Goal: Task Accomplishment & Management: Use online tool/utility

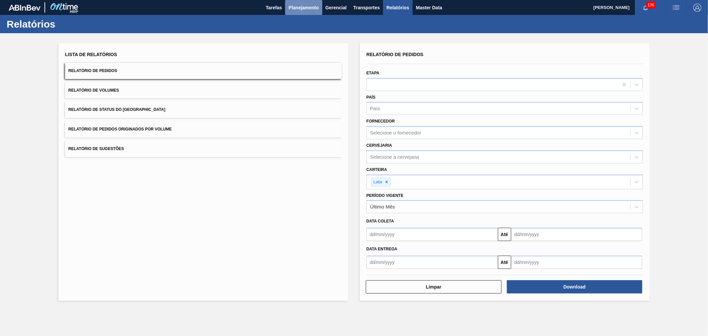
click at [310, 2] on button "Planejamento" at bounding box center [303, 7] width 37 height 15
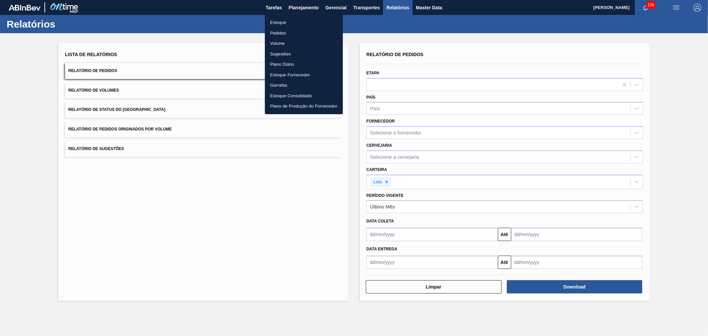
click at [280, 31] on li "Pedidos" at bounding box center [304, 33] width 78 height 11
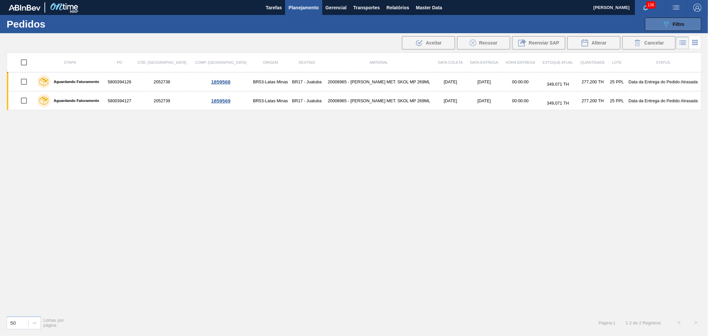
click at [665, 25] on icon "089F7B8B-B2A5-4AFE-B5C0-19BA573D28AC" at bounding box center [666, 24] width 8 height 8
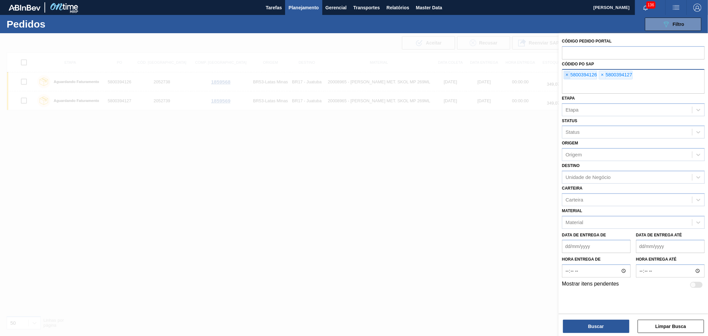
click at [568, 78] on span "×" at bounding box center [567, 75] width 6 height 8
click at [568, 81] on input "text" at bounding box center [633, 87] width 143 height 13
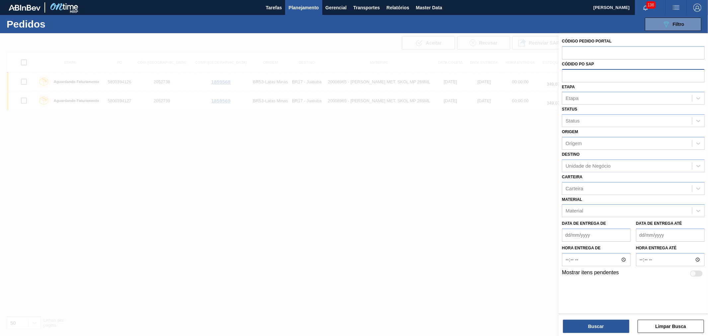
paste input "5800391486"
type input "5800391486"
click at [598, 327] on button "Buscar" at bounding box center [596, 326] width 66 height 13
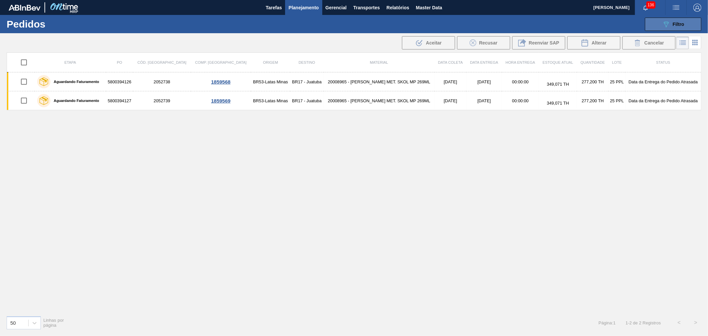
click at [675, 19] on button "089F7B8B-B2A5-4AFE-B5C0-19BA573D28AC Filtro" at bounding box center [673, 24] width 56 height 13
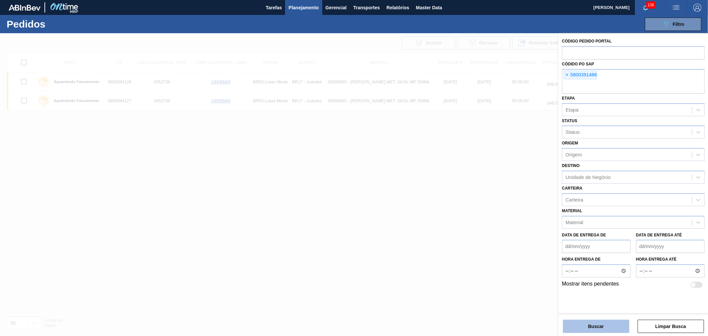
click at [595, 323] on button "Buscar" at bounding box center [596, 326] width 66 height 13
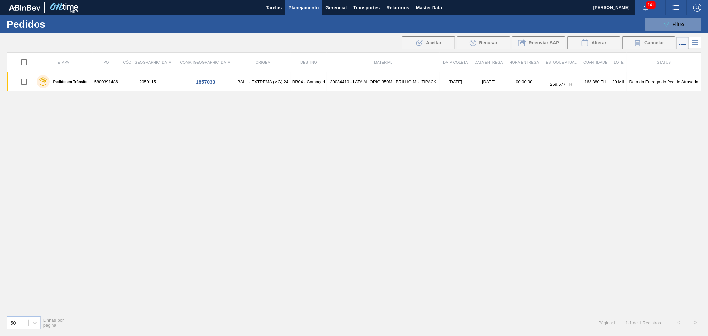
click at [307, 7] on span "Planejamento" at bounding box center [303, 8] width 30 height 8
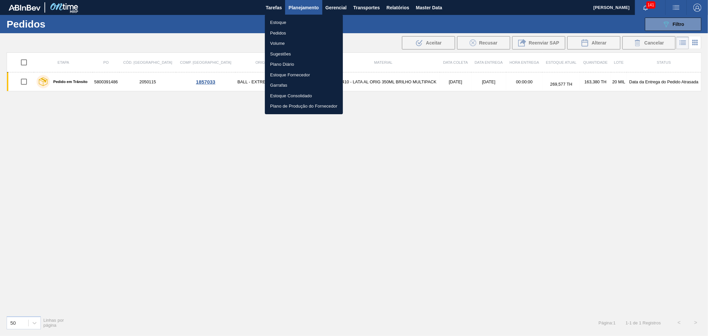
click at [298, 22] on li "Estoque" at bounding box center [304, 22] width 78 height 11
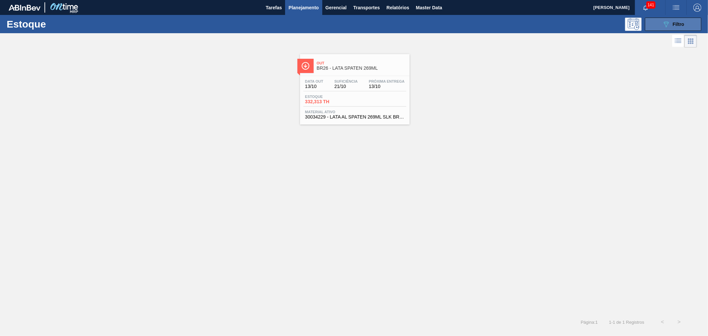
click at [676, 22] on span "Filtro" at bounding box center [679, 24] width 12 height 5
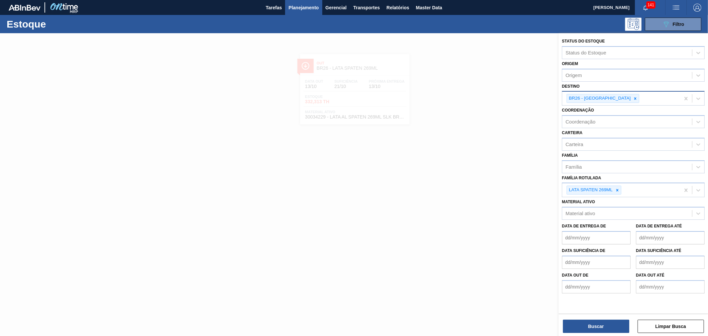
click at [632, 98] on div at bounding box center [635, 98] width 7 height 8
type input "ube"
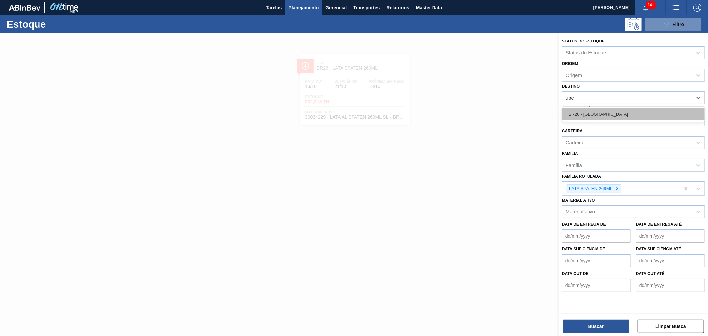
click at [603, 112] on div "BR26 - [GEOGRAPHIC_DATA]" at bounding box center [633, 114] width 143 height 12
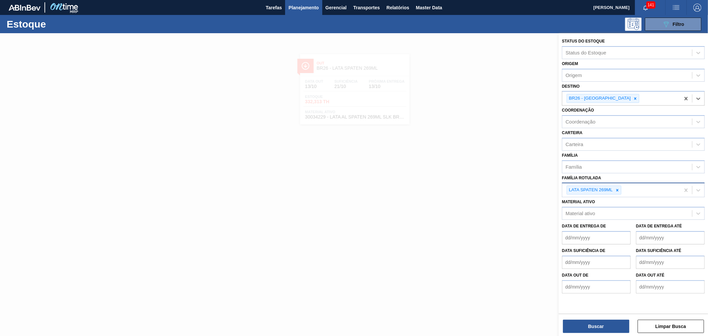
click at [618, 189] on icon at bounding box center [617, 190] width 2 height 2
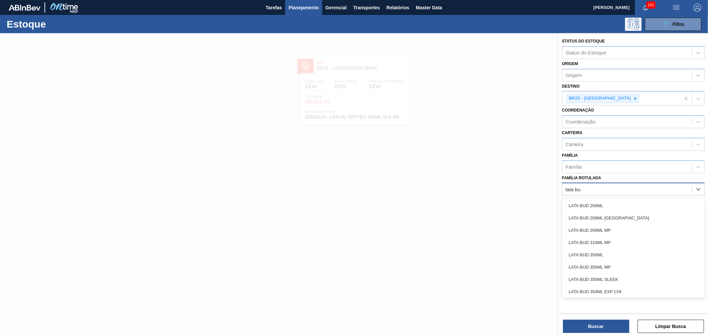
type Rotulada "lata bud"
click at [620, 249] on div "LATA BUD 350ML" at bounding box center [633, 255] width 143 height 12
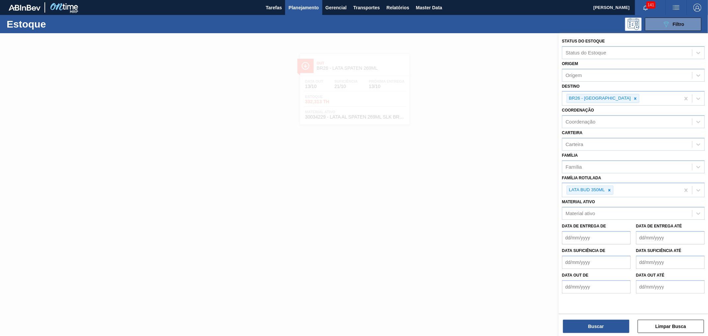
click at [608, 318] on div "Buscar Limpar Busca" at bounding box center [633, 323] width 149 height 19
click at [606, 330] on button "Buscar" at bounding box center [596, 326] width 66 height 13
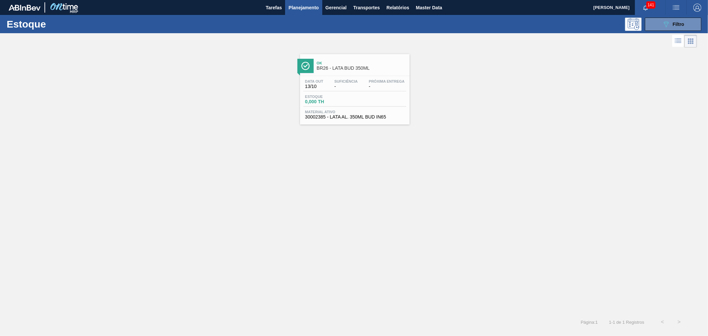
click at [338, 65] on div "Ok BR26 - LATA BUD 350ML" at bounding box center [362, 65] width 90 height 15
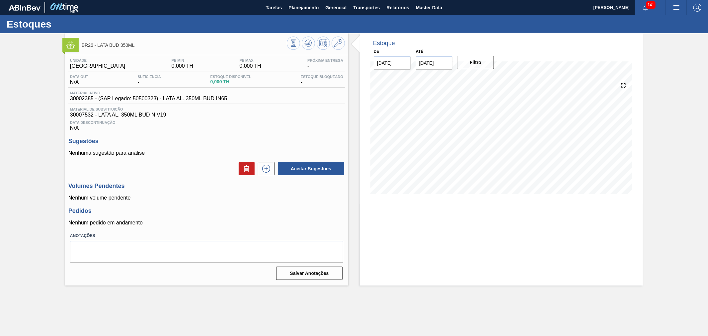
click at [71, 42] on img at bounding box center [70, 45] width 8 height 8
click at [675, 4] on img "button" at bounding box center [676, 8] width 8 height 8
click at [660, 20] on li "Pedido Contingência" at bounding box center [672, 24] width 61 height 12
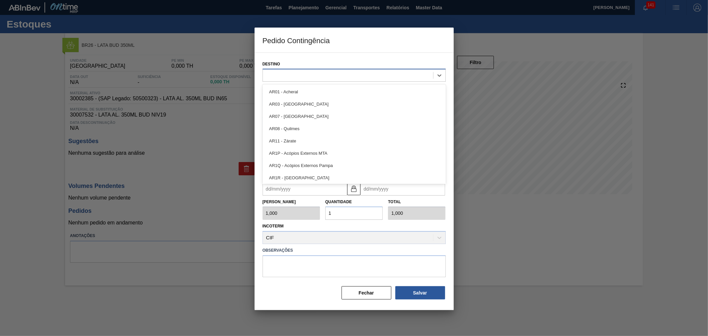
click at [341, 77] on div at bounding box center [348, 76] width 170 height 10
type input "ub"
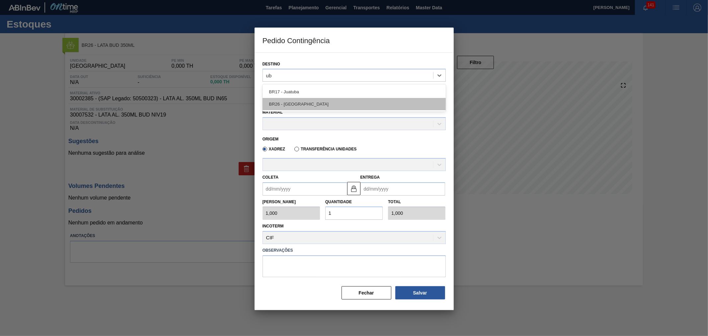
click at [314, 103] on div "BR26 - [GEOGRAPHIC_DATA]" at bounding box center [354, 104] width 183 height 12
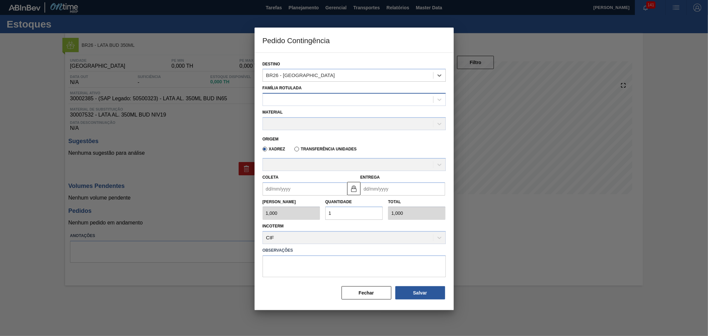
click at [311, 98] on div at bounding box center [348, 100] width 170 height 10
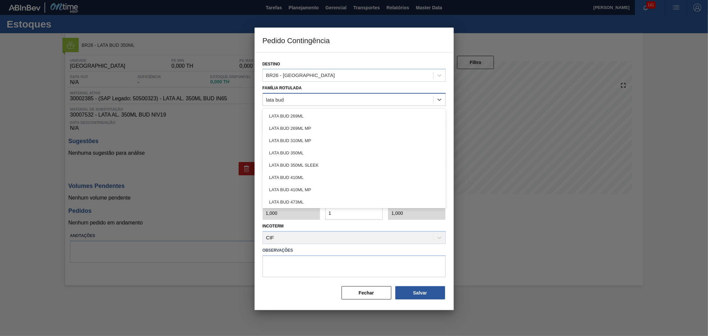
type Rotulada "lata bud 3"
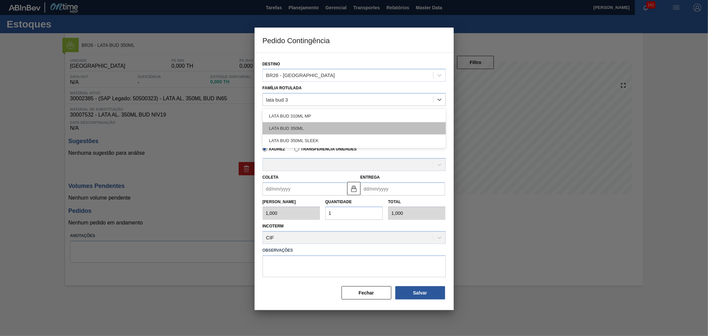
click at [300, 127] on div "LATA BUD 350ML" at bounding box center [354, 128] width 183 height 12
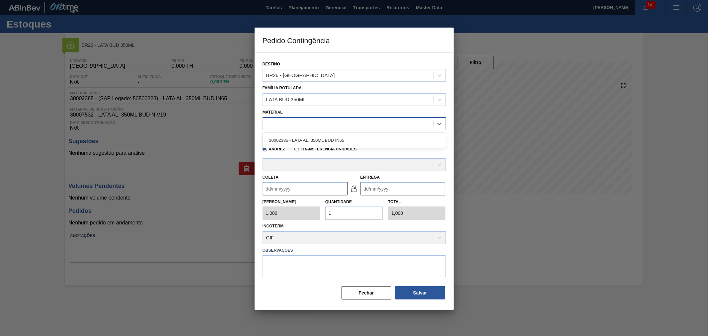
click at [304, 123] on div at bounding box center [348, 124] width 170 height 10
click at [206, 126] on div at bounding box center [354, 168] width 708 height 336
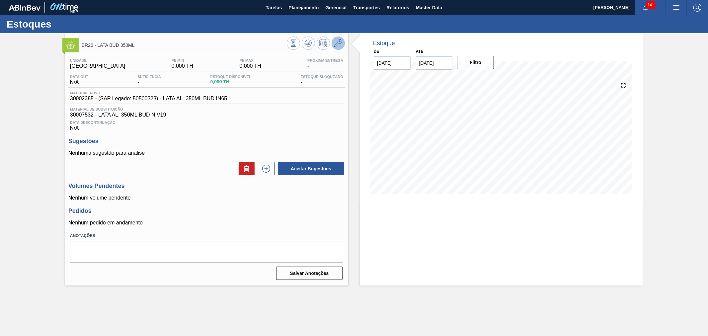
click at [333, 39] on button at bounding box center [338, 43] width 13 height 13
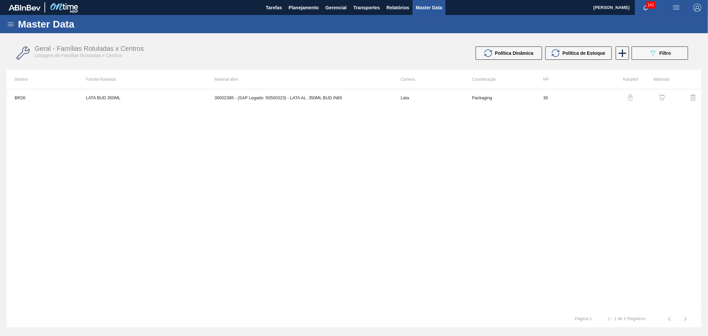
click at [664, 98] on img "button" at bounding box center [662, 97] width 7 height 7
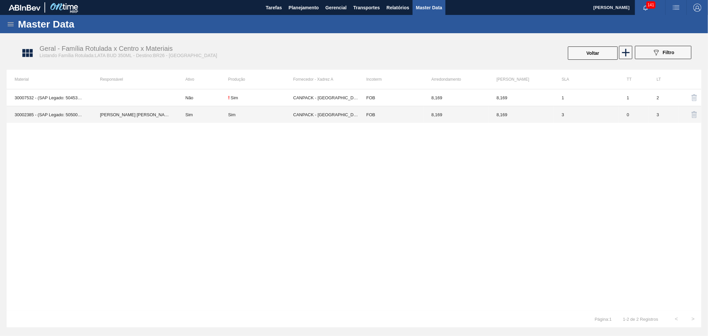
click at [519, 115] on td "8,169" at bounding box center [521, 114] width 65 height 17
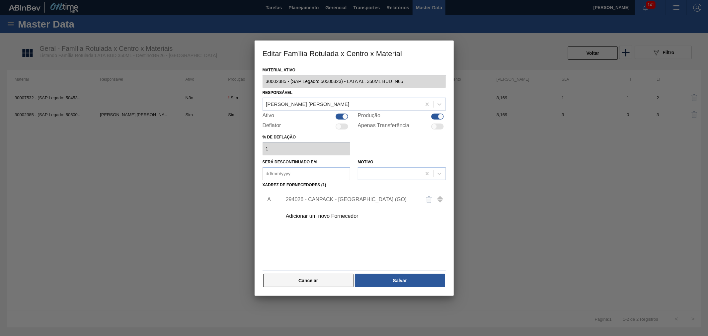
click at [309, 286] on button "Cancelar" at bounding box center [308, 280] width 91 height 13
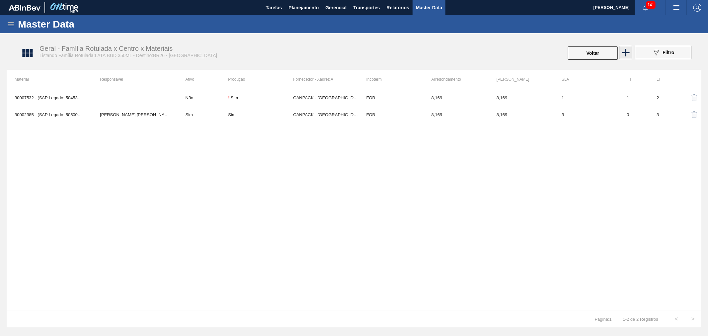
click at [628, 56] on icon at bounding box center [625, 52] width 13 height 13
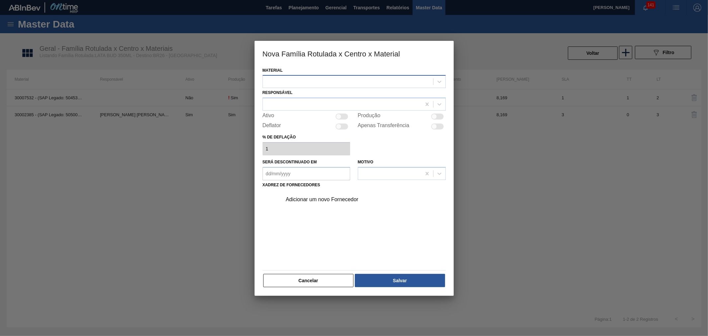
click at [387, 82] on div at bounding box center [348, 82] width 170 height 10
click at [311, 276] on button "Cancelar" at bounding box center [308, 280] width 91 height 13
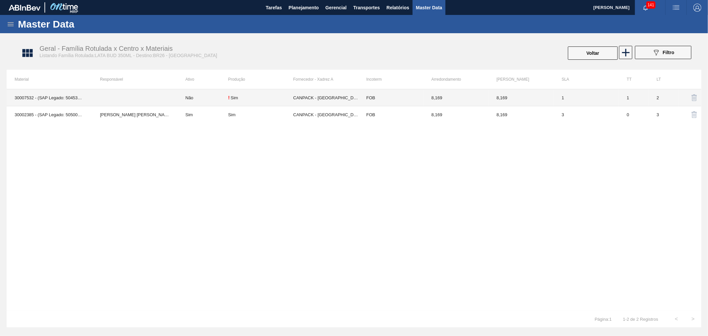
click at [111, 101] on td at bounding box center [134, 97] width 85 height 17
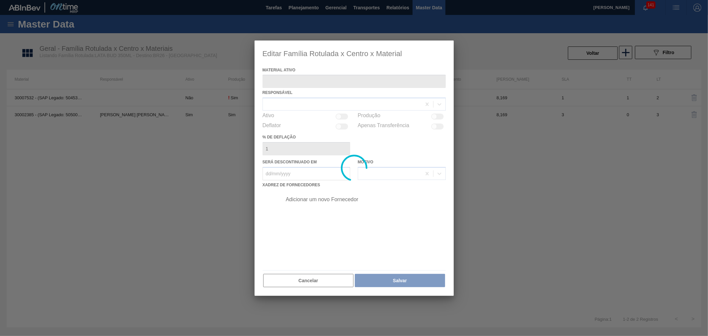
type ativo "30007532 - (SAP Legado: 50453408) - LATA AL. 350ML BUD NIV19"
checkbox input "true"
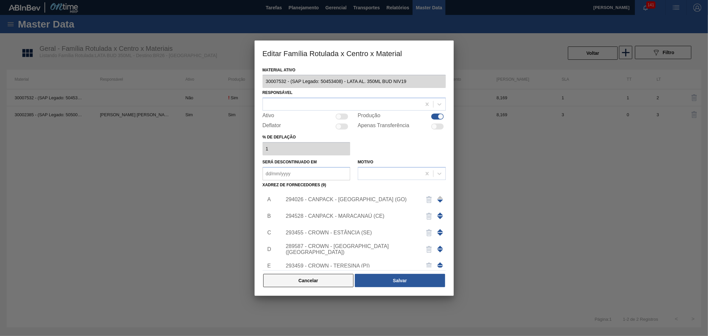
click at [300, 282] on button "Cancelar" at bounding box center [308, 280] width 91 height 13
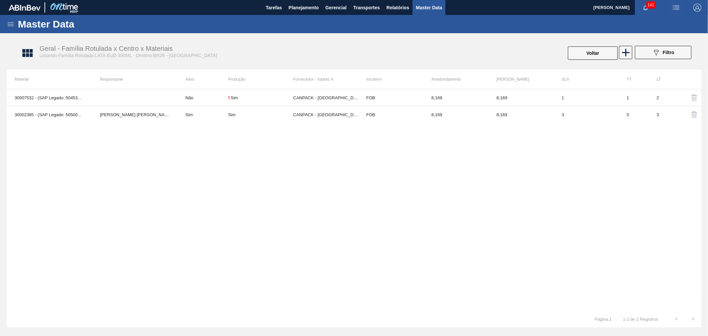
click at [148, 157] on div "30007532 - (SAP Legado: 50453408) - LATA AL. 350ML BUD NIV19 Não ! Sim CANPACK …" at bounding box center [354, 200] width 695 height 222
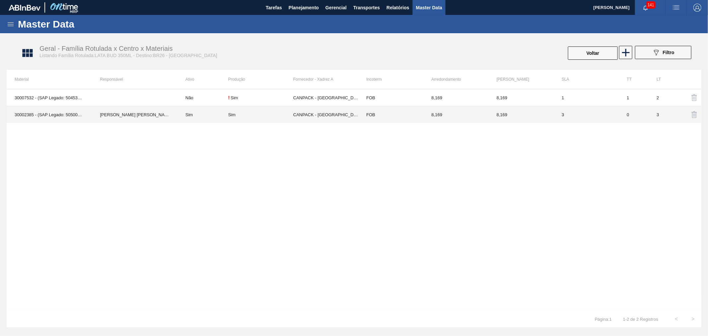
click at [131, 118] on td "Bruno de Mello Duarte" at bounding box center [134, 114] width 85 height 17
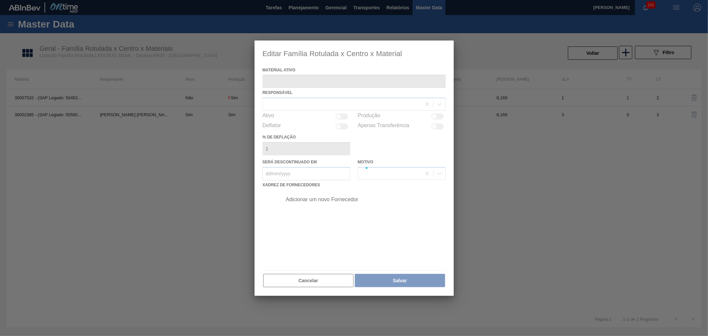
type ativo "30002385 - (SAP Legado: 50500323) - LATA AL. 350ML BUD IN65"
checkbox input "true"
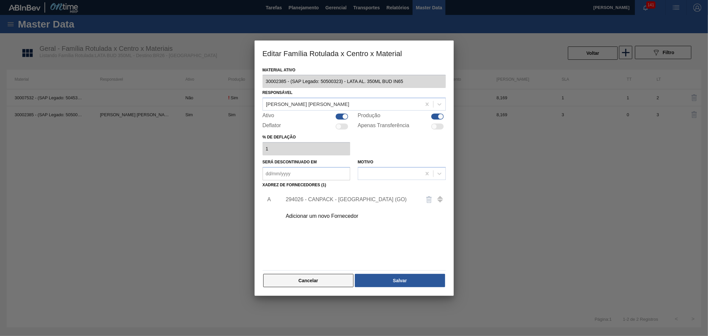
click at [307, 280] on button "Cancelar" at bounding box center [308, 280] width 91 height 13
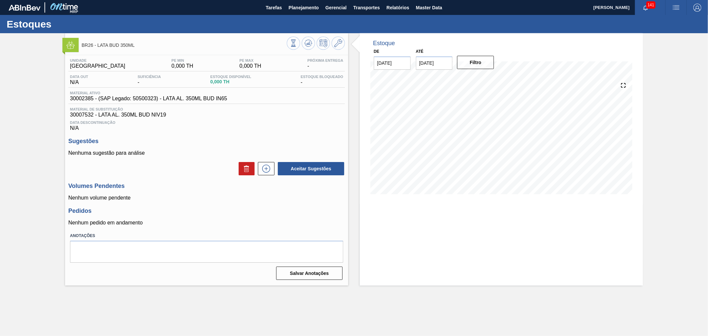
click at [674, 7] on img "button" at bounding box center [676, 8] width 8 height 8
click at [656, 25] on li "Pedido Contingência" at bounding box center [672, 24] width 61 height 12
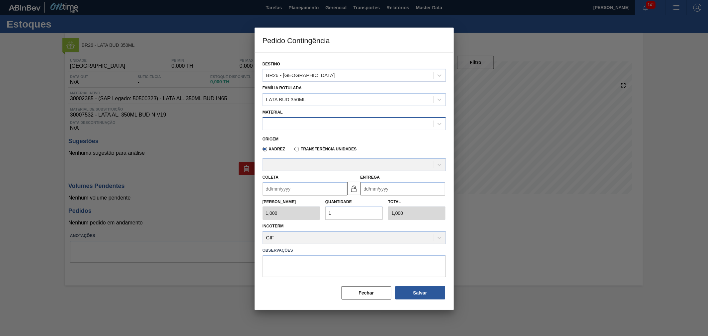
click at [294, 124] on div at bounding box center [348, 124] width 170 height 10
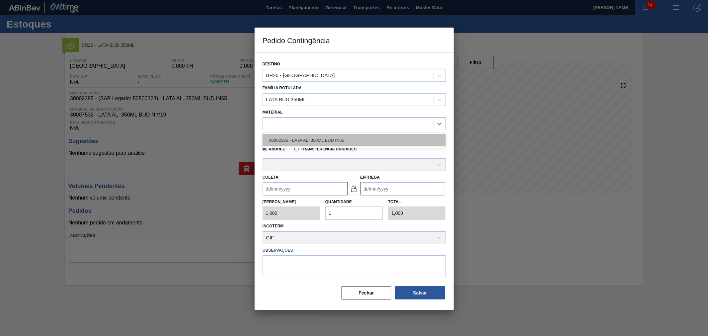
click at [307, 134] on div "30002385 - LATA AL. 350ML BUD IN65" at bounding box center [354, 140] width 183 height 12
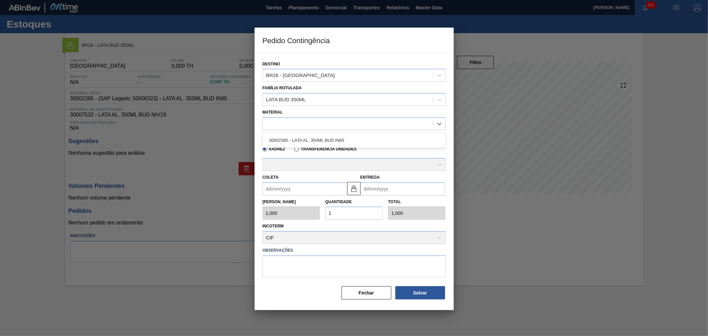
type input "8,169"
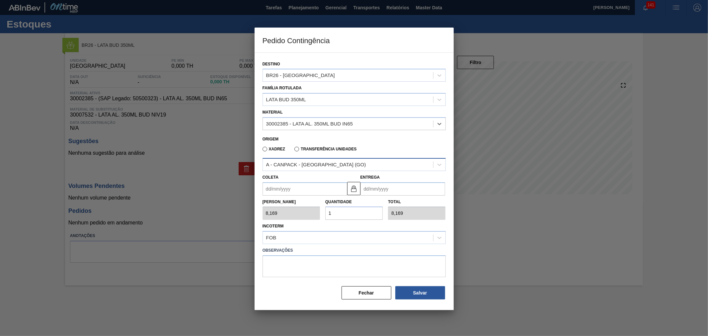
click at [313, 160] on div "A - CANPACK - ITUMBIARA (GO)" at bounding box center [348, 165] width 170 height 10
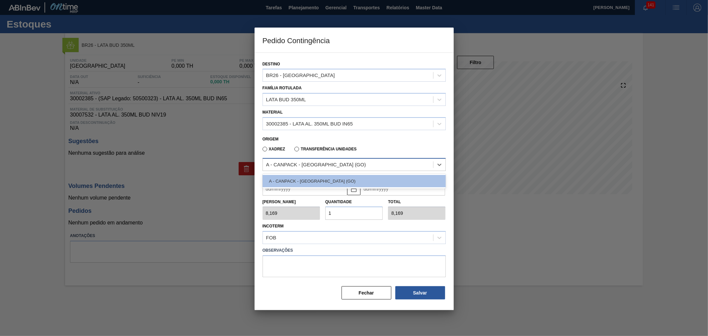
click at [305, 163] on div "A - CANPACK - ITUMBIARA (GO)" at bounding box center [316, 165] width 100 height 6
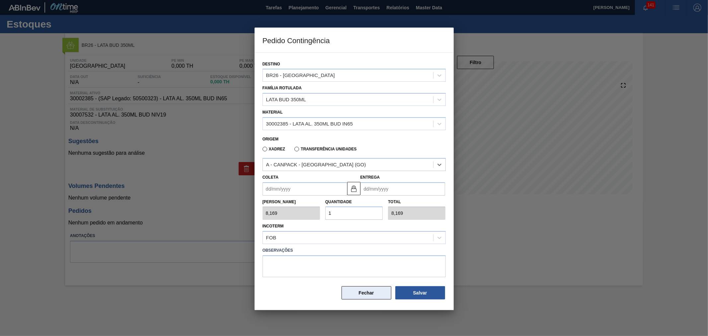
click at [379, 289] on button "Fechar" at bounding box center [367, 292] width 50 height 13
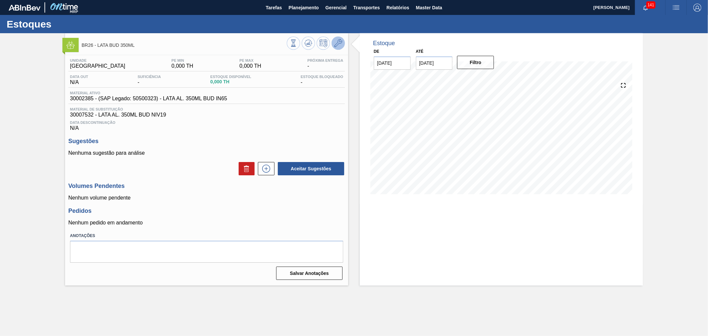
click at [337, 44] on icon at bounding box center [338, 43] width 8 height 8
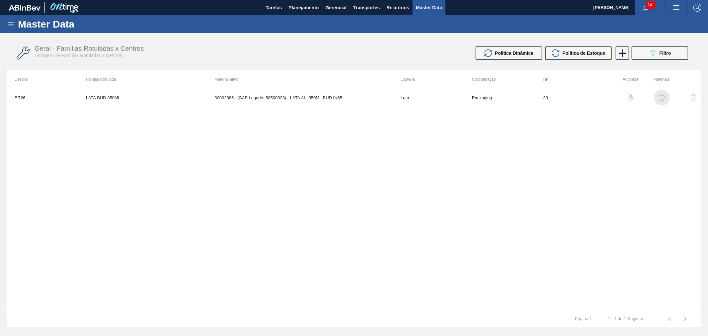
click at [659, 96] on img "button" at bounding box center [662, 97] width 7 height 7
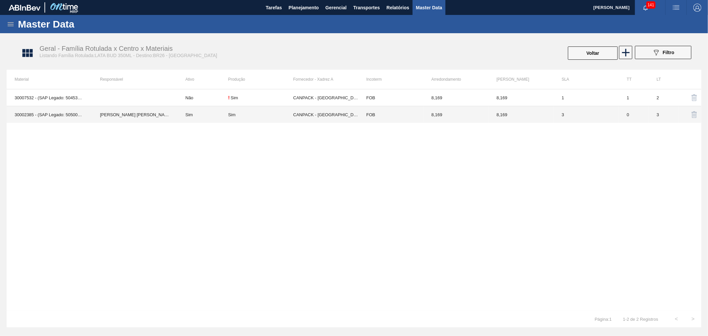
click at [332, 119] on td "CANPACK - ITUMBIARA (GO)" at bounding box center [325, 114] width 65 height 17
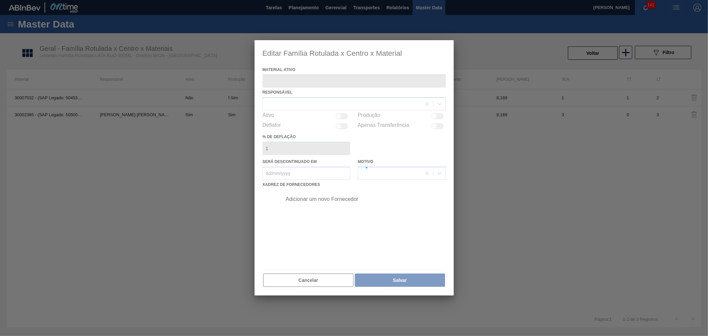
type ativo "30002385 - (SAP Legado: 50500323) - LATA AL. 350ML BUD IN65"
checkbox input "true"
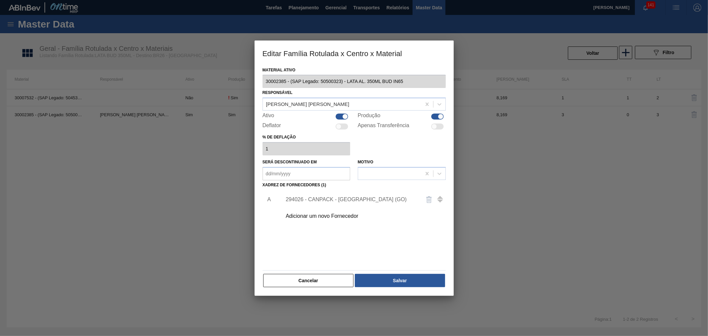
click at [327, 216] on div "Adicionar um novo Fornecedor" at bounding box center [351, 216] width 130 height 6
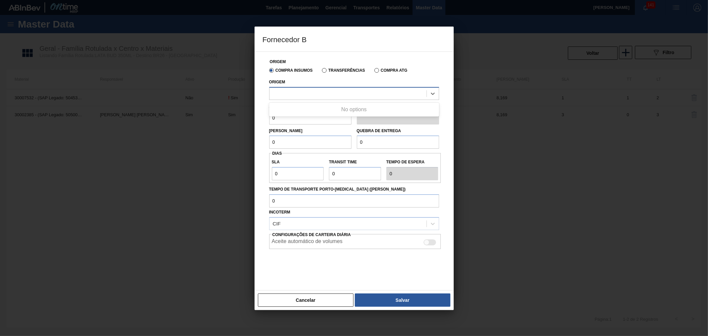
click at [334, 94] on div at bounding box center [348, 94] width 157 height 10
click at [305, 263] on div at bounding box center [354, 265] width 170 height 33
click at [313, 300] on button "Cancelar" at bounding box center [306, 299] width 96 height 13
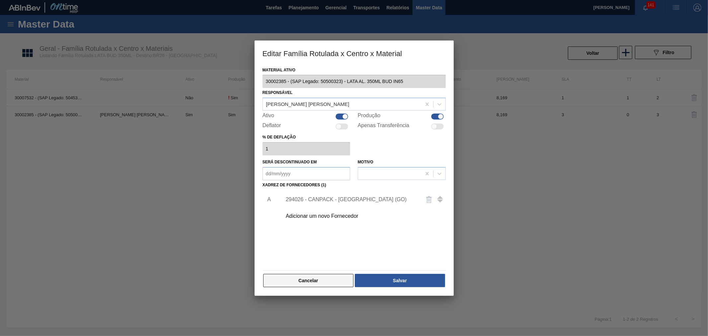
click at [315, 279] on button "Cancelar" at bounding box center [308, 280] width 91 height 13
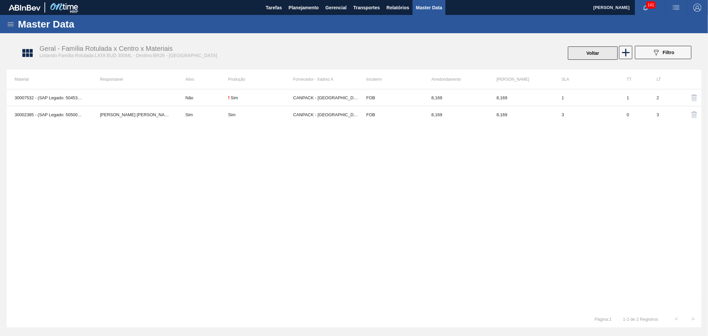
click at [598, 52] on button "Voltar" at bounding box center [593, 52] width 50 height 13
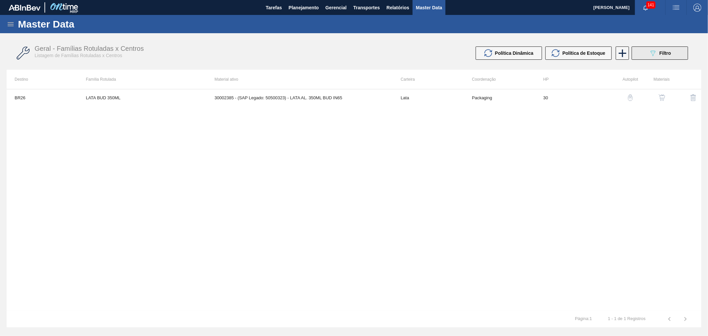
click at [655, 53] on icon "089F7B8B-B2A5-4AFE-B5C0-19BA573D28AC" at bounding box center [653, 53] width 8 height 8
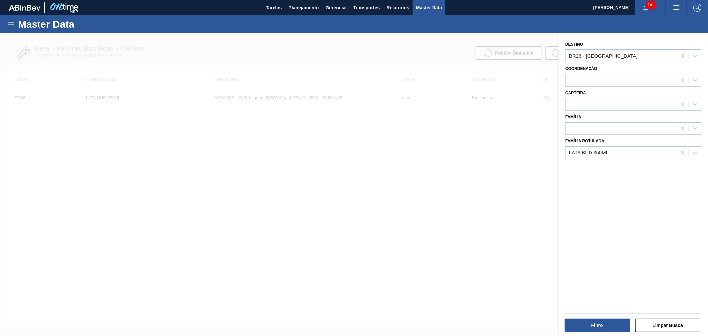
click at [520, 172] on div at bounding box center [354, 201] width 708 height 336
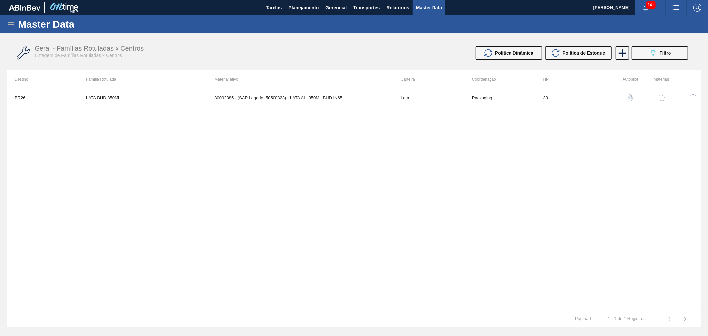
click at [663, 98] on img "button" at bounding box center [662, 97] width 7 height 7
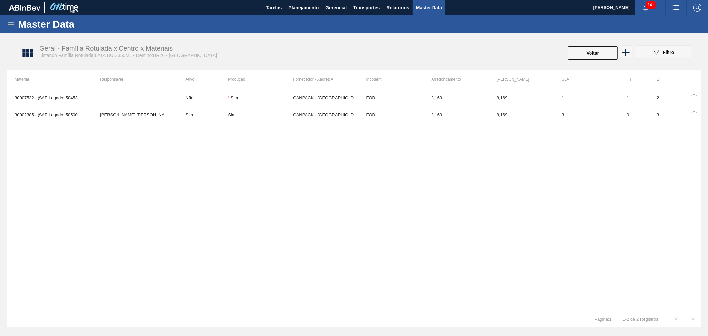
click at [7, 27] on icon at bounding box center [11, 24] width 8 height 8
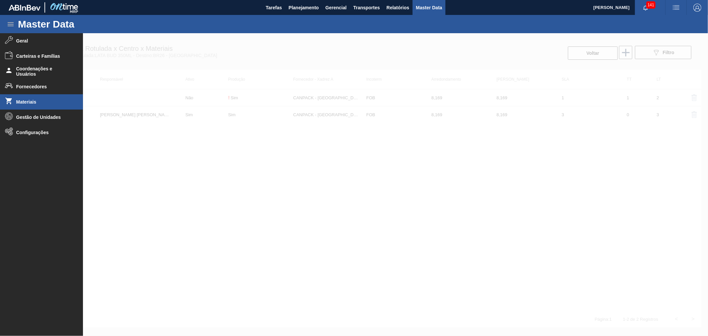
click at [40, 104] on span "Materiais" at bounding box center [43, 101] width 55 height 5
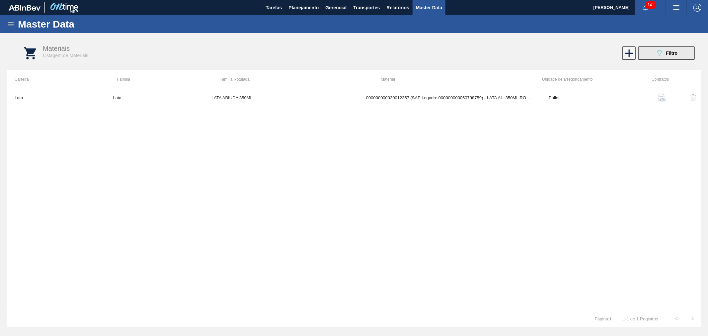
click at [659, 50] on icon "089F7B8B-B2A5-4AFE-B5C0-19BA573D28AC" at bounding box center [660, 53] width 8 height 8
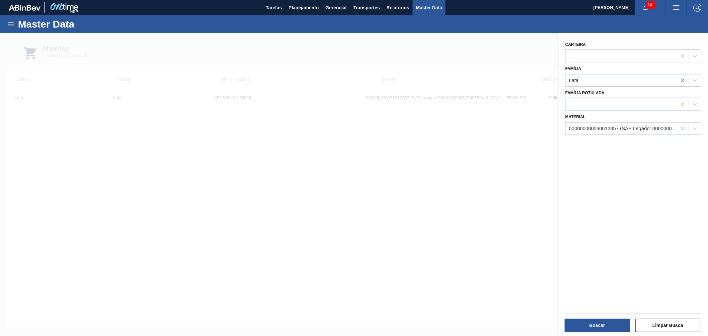
click at [679, 78] on icon at bounding box center [682, 80] width 7 height 7
click at [679, 125] on icon at bounding box center [682, 128] width 7 height 7
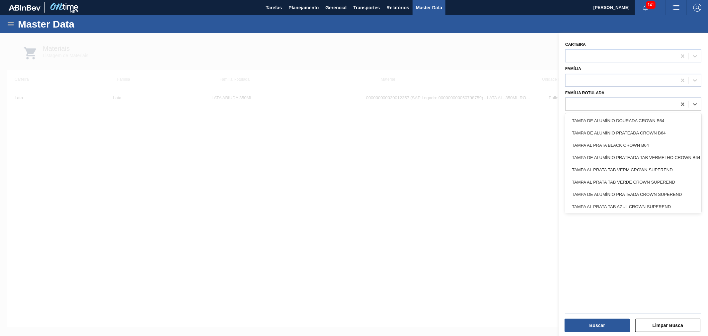
click at [590, 103] on div at bounding box center [621, 105] width 111 height 10
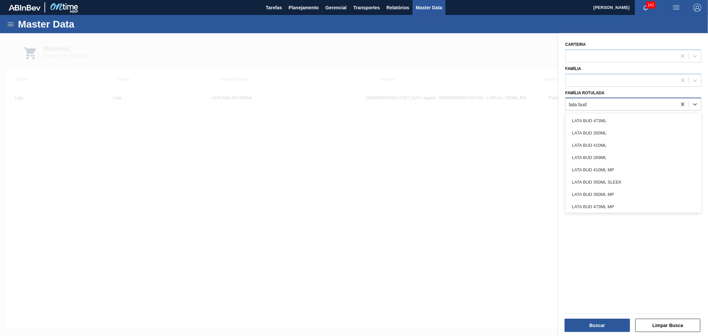
type Rotulada "lata bud 3"
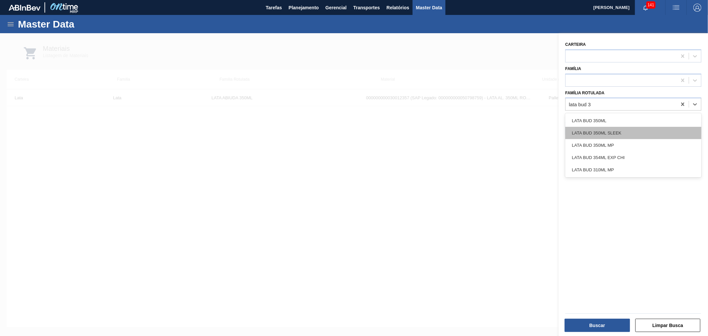
click at [589, 127] on div "LATA BUD 350ML SLEEK" at bounding box center [633, 133] width 136 height 12
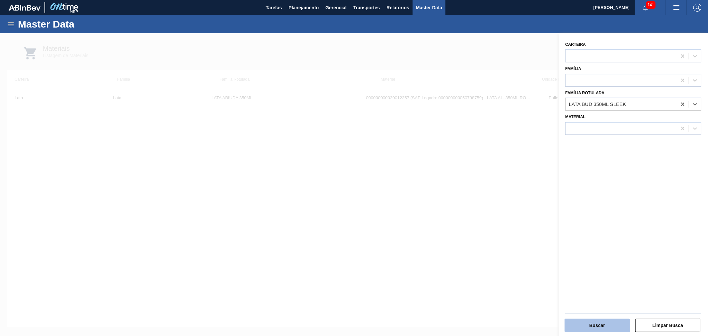
click at [605, 323] on button "Buscar" at bounding box center [597, 325] width 65 height 13
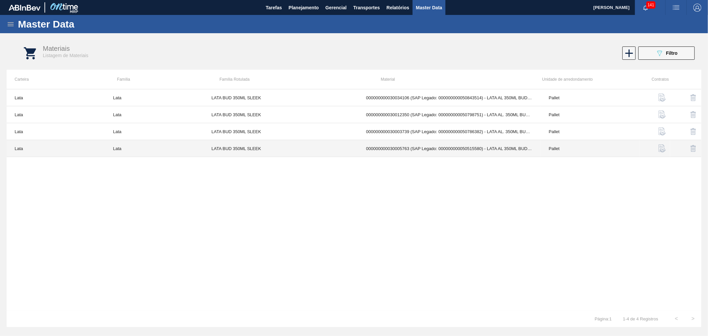
click at [485, 150] on td "000000000030005763 (SAP Legado: 000000000050515580) - LATA AL 350ML BUD SLEEK I…" at bounding box center [449, 148] width 183 height 17
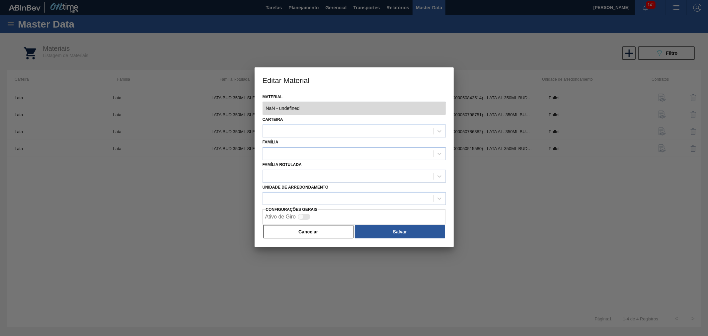
type input "30005763 - 000000000030005763 (SAP Legado: 000000000050515580) - LATA AL 350ML …"
click at [467, 110] on div "Editar Material Material 30005763 - 000000000030005763 (SAP Legado: 00000000005…" at bounding box center [354, 168] width 708 height 336
click at [310, 237] on button "Cancelar" at bounding box center [308, 231] width 91 height 13
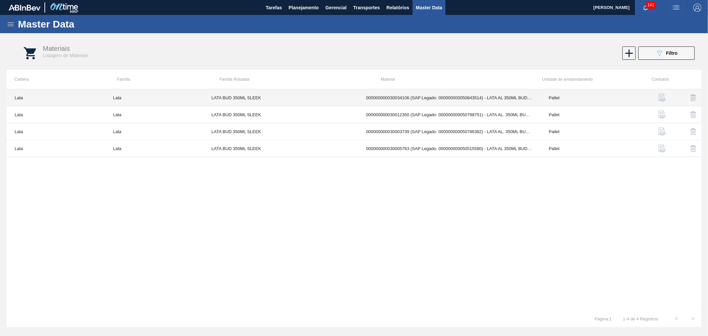
click at [483, 92] on td "000000000030034106 (SAP Legado: 000000000050843514) - LATA AL 350ML BUD MUNDIAL…" at bounding box center [449, 97] width 183 height 17
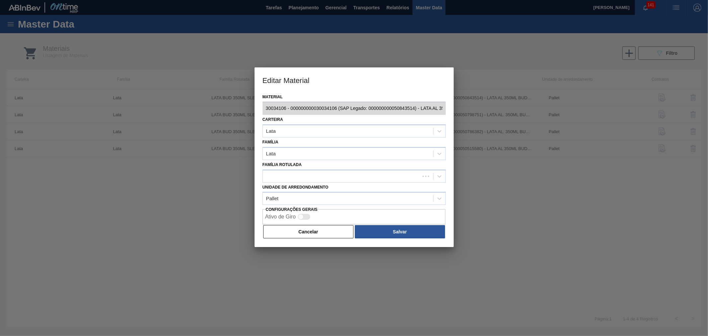
scroll to position [0, 54]
click at [486, 109] on div "Editar Material Material 30034106 - 000000000030034106 (SAP Legado: 00000000005…" at bounding box center [354, 168] width 708 height 336
click at [307, 235] on button "Cancelar" at bounding box center [308, 231] width 91 height 13
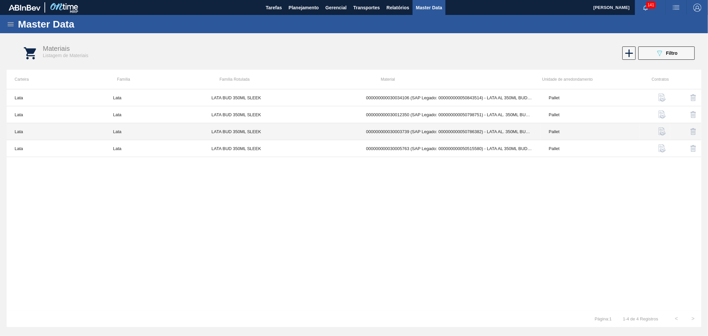
click at [468, 114] on td "000000000030012350 (SAP Legado: 000000000050798751) - LATA AL. 350ML BUD SLK 429" at bounding box center [449, 114] width 183 height 17
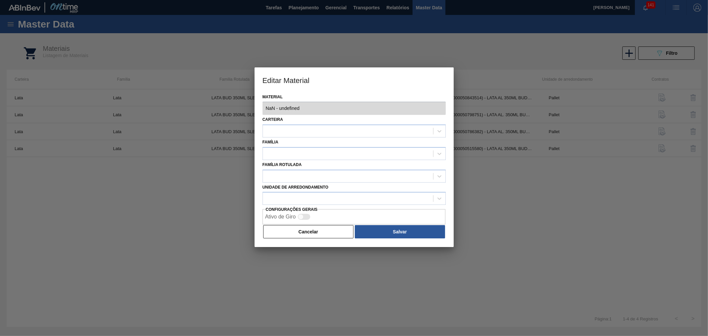
type input "30012350 - 000000000030012350 (SAP Legado: 000000000050798751) - LATA AL. 350ML…"
click at [485, 112] on div "Editar Material Material 30012350 - 000000000030012350 (SAP Legado: 00000000005…" at bounding box center [354, 168] width 708 height 336
click at [313, 231] on button "Cancelar" at bounding box center [308, 231] width 91 height 13
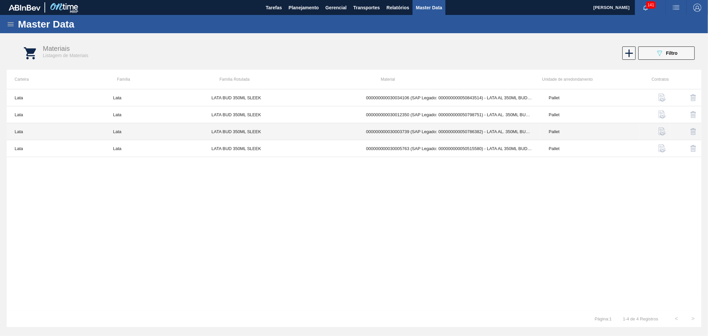
click at [502, 130] on td "000000000030003739 (SAP Legado: 000000000050786382) - LATA AL. 350ML BUD SLEEK …" at bounding box center [449, 131] width 183 height 17
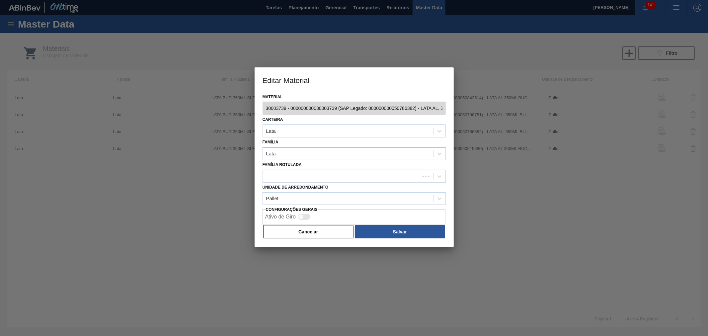
scroll to position [0, 60]
click at [502, 110] on div "Editar Material Material 30003739 - 000000000030003739 (SAP Legado: 00000000005…" at bounding box center [354, 168] width 708 height 336
click at [321, 231] on button "Cancelar" at bounding box center [308, 231] width 91 height 13
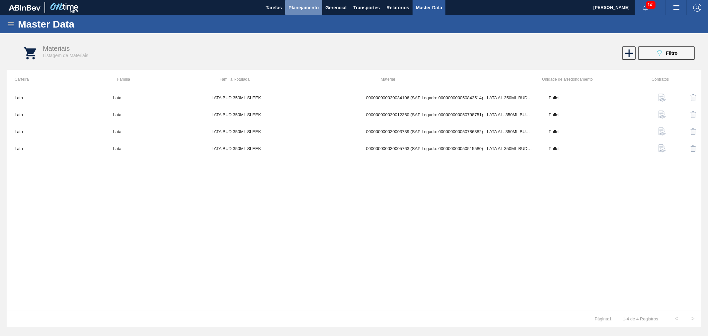
click at [300, 8] on span "Planejamento" at bounding box center [303, 8] width 30 height 8
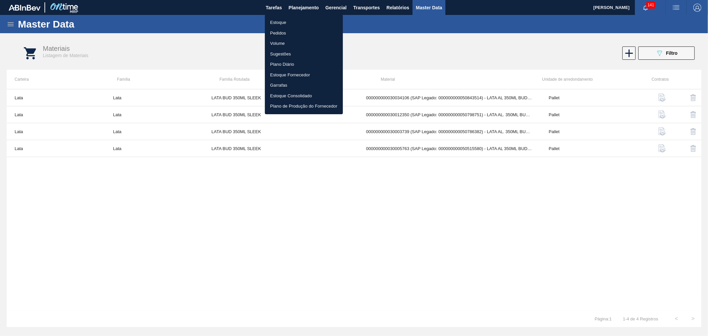
click at [285, 22] on li "Estoque" at bounding box center [304, 22] width 78 height 11
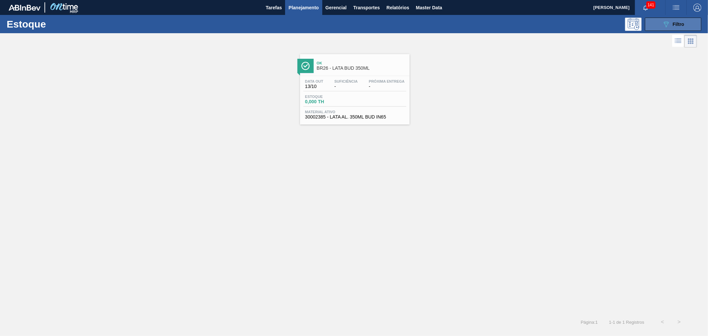
click at [665, 28] on icon "089F7B8B-B2A5-4AFE-B5C0-19BA573D28AC" at bounding box center [666, 24] width 8 height 8
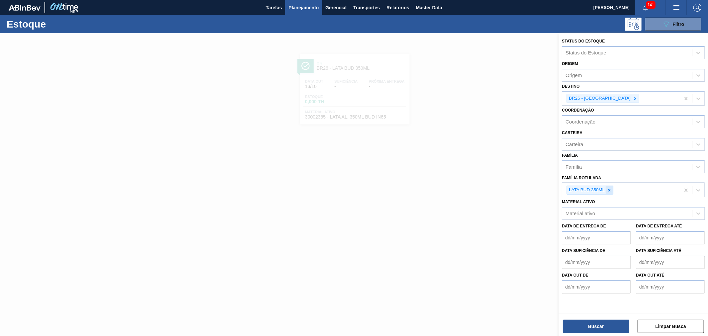
click at [610, 188] on icon at bounding box center [609, 190] width 5 height 5
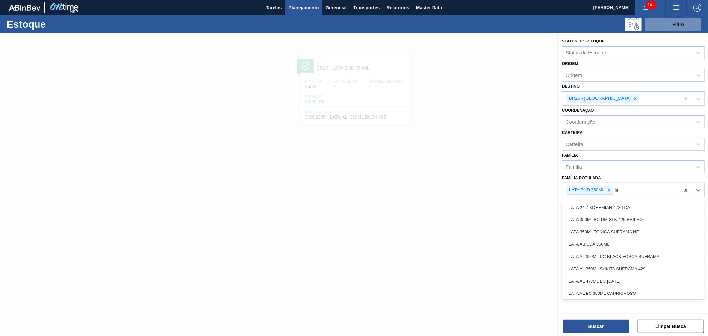
type Rotulada "l"
type Rotulada "lata bud 3"
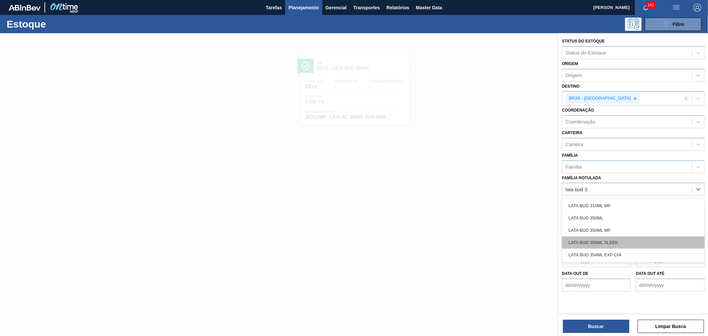
click at [605, 239] on div "LATA BUD 350ML SLEEK" at bounding box center [633, 242] width 143 height 12
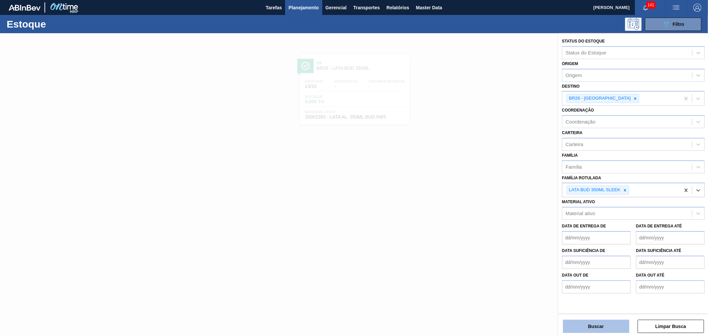
click at [600, 325] on button "Buscar" at bounding box center [596, 326] width 66 height 13
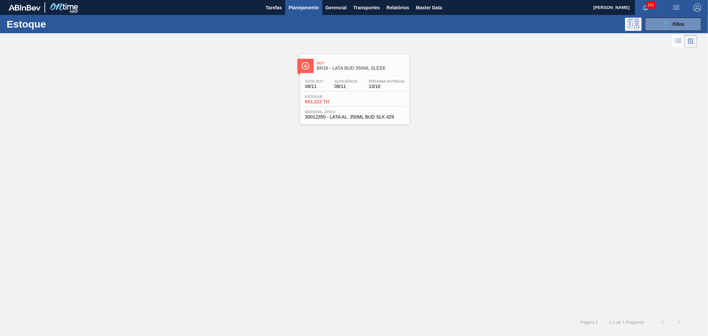
click at [340, 63] on span "Out" at bounding box center [362, 63] width 90 height 4
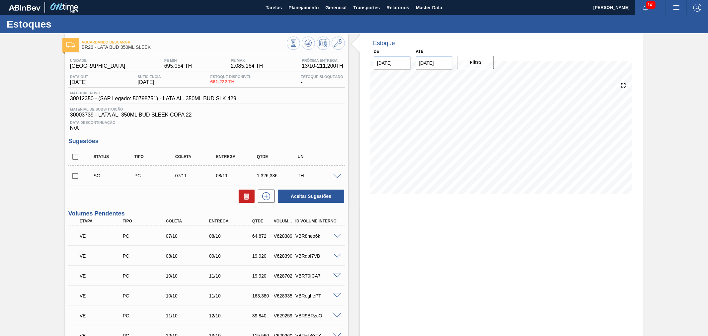
click at [672, 8] on img "button" at bounding box center [676, 8] width 8 height 8
click at [666, 23] on li "Pedido Contingência" at bounding box center [672, 24] width 61 height 12
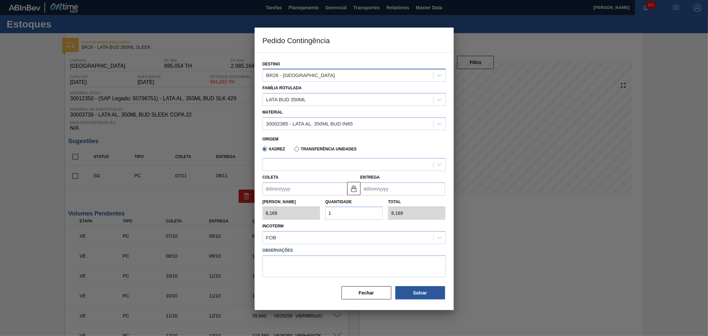
click at [332, 78] on div "BR26 - [GEOGRAPHIC_DATA]" at bounding box center [348, 76] width 170 height 10
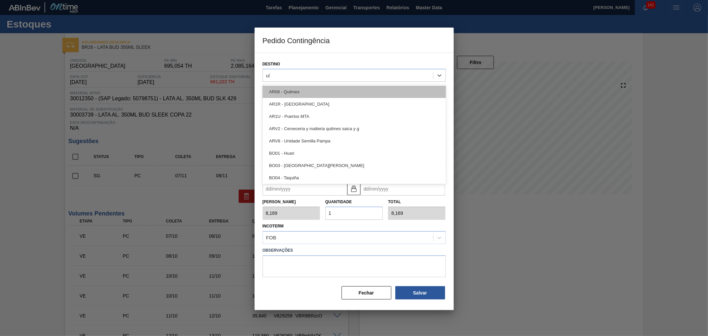
type input "ube"
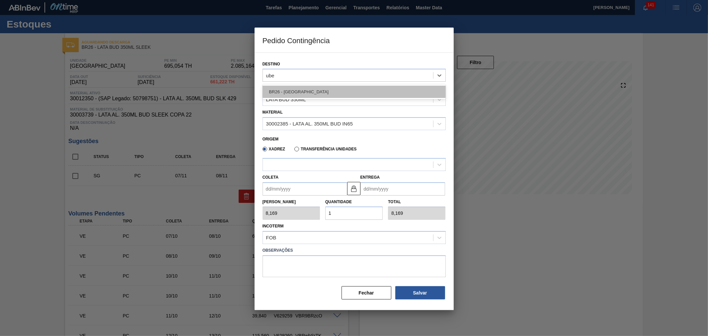
click at [301, 93] on div "BR26 - [GEOGRAPHIC_DATA]" at bounding box center [354, 92] width 183 height 12
type input "1,000"
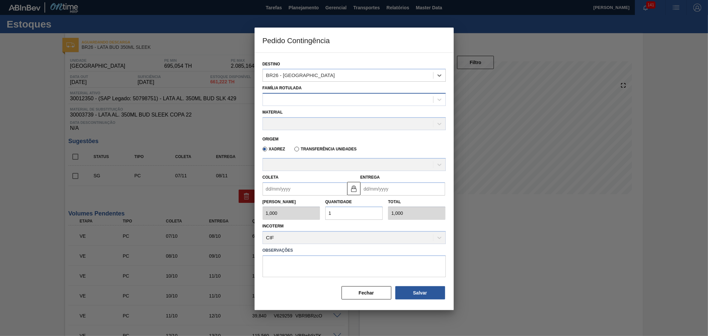
click at [295, 98] on div at bounding box center [348, 100] width 170 height 10
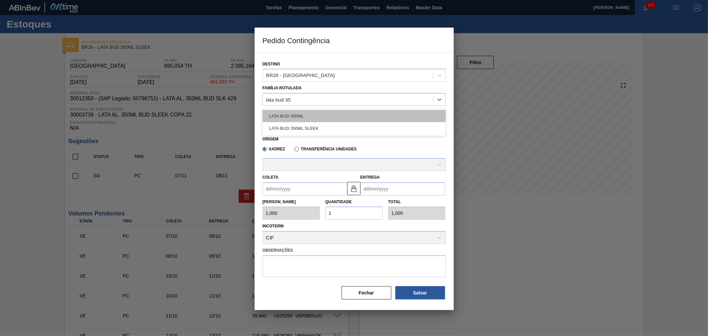
type Rotulada "lata bud 350"
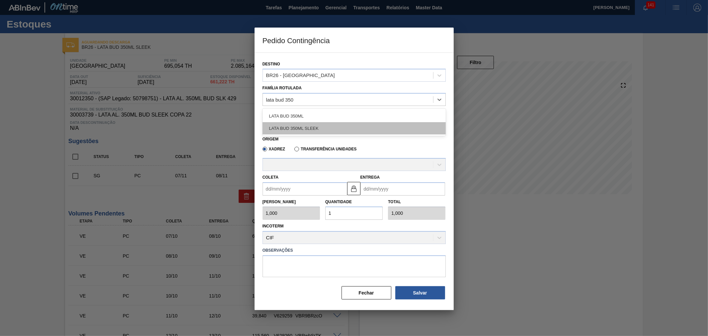
click at [314, 129] on div "LATA BUD 350ML SLEEK" at bounding box center [354, 128] width 183 height 12
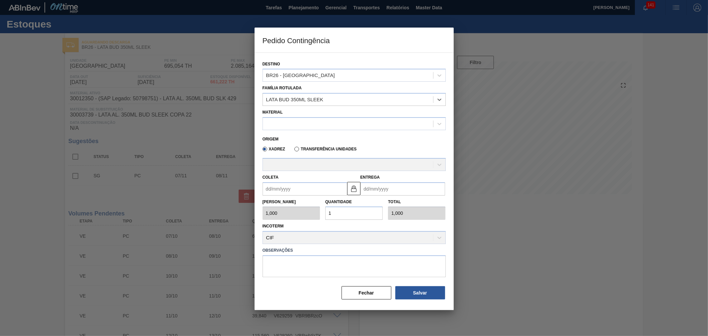
click at [296, 114] on div "Material" at bounding box center [354, 119] width 183 height 23
click at [293, 124] on div at bounding box center [348, 124] width 170 height 10
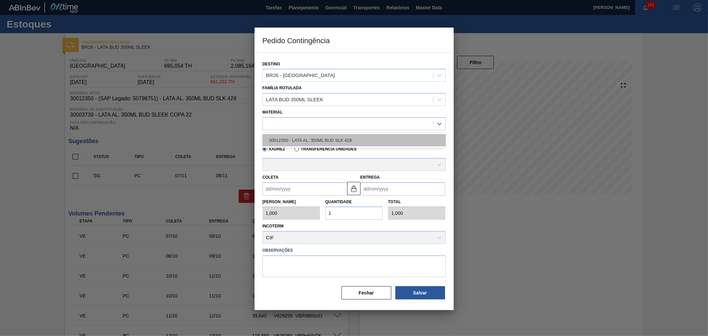
click at [311, 137] on div "30012350 - LATA AL. 350ML BUD SLK 429" at bounding box center [354, 140] width 183 height 12
type input "8,448"
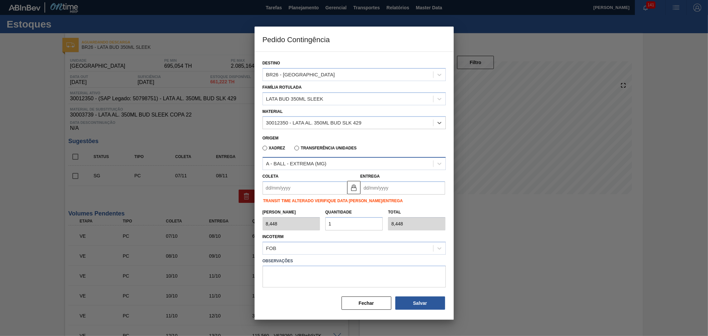
click at [301, 163] on div "A - BALL - EXTREMA (MG)" at bounding box center [296, 164] width 60 height 6
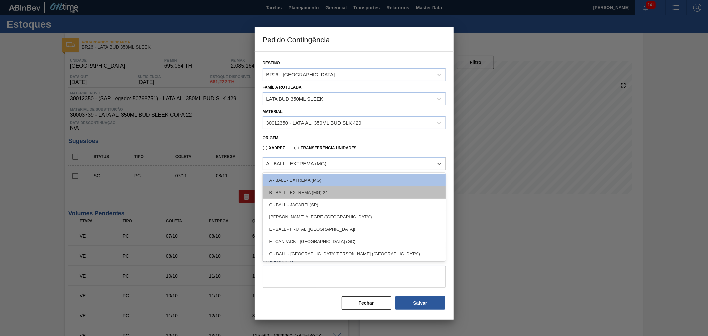
click at [317, 192] on div "B - BALL - EXTREMA (MG) 24" at bounding box center [354, 192] width 183 height 12
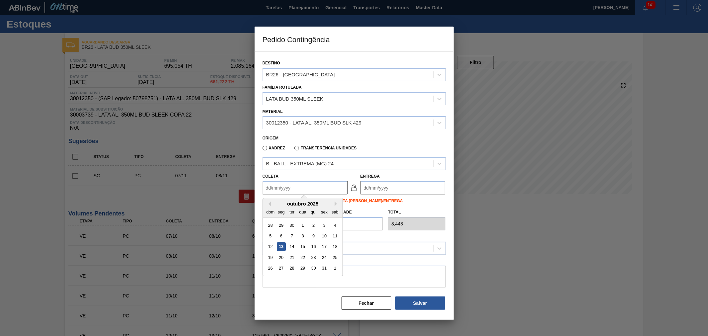
click at [301, 184] on input "Coleta" at bounding box center [305, 187] width 85 height 13
click at [285, 247] on div "13" at bounding box center [280, 246] width 9 height 9
type input "[DATE]"
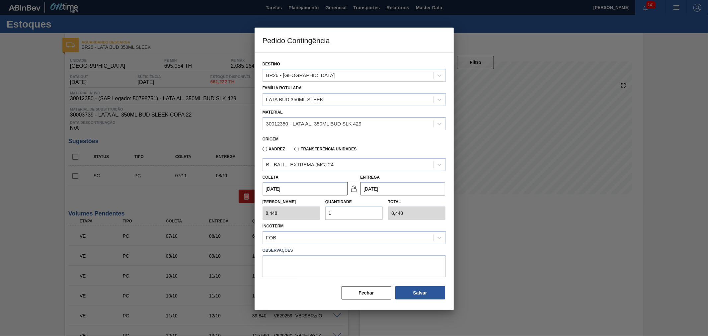
click at [349, 210] on input "1" at bounding box center [353, 212] width 57 height 13
click at [307, 210] on div "Tam Lote 8,448 Quantidade 1 Total 8,448" at bounding box center [354, 208] width 189 height 25
type input "2"
type input "16,896"
type input "20"
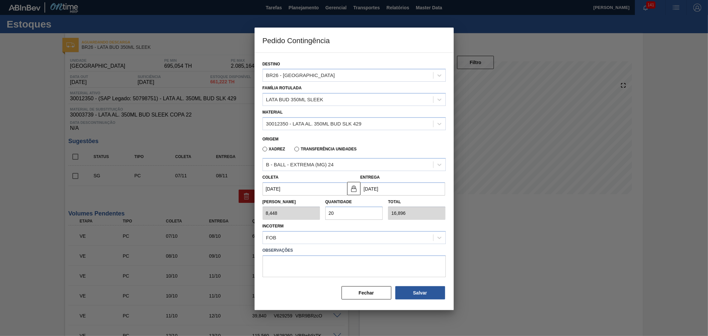
type input "168,960"
click at [406, 289] on button "Salvar" at bounding box center [420, 292] width 50 height 13
type input "1,000"
type input "1"
type input "1,000"
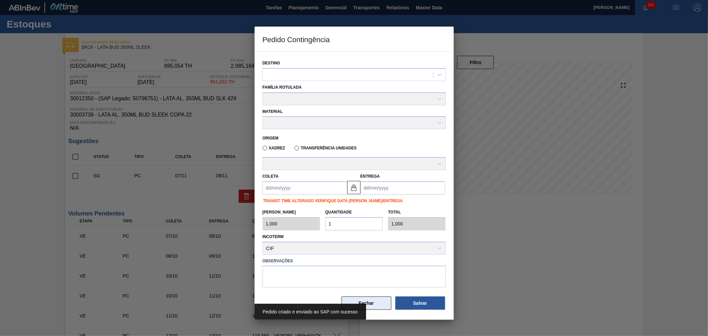
click at [373, 301] on button "Fechar" at bounding box center [367, 302] width 50 height 13
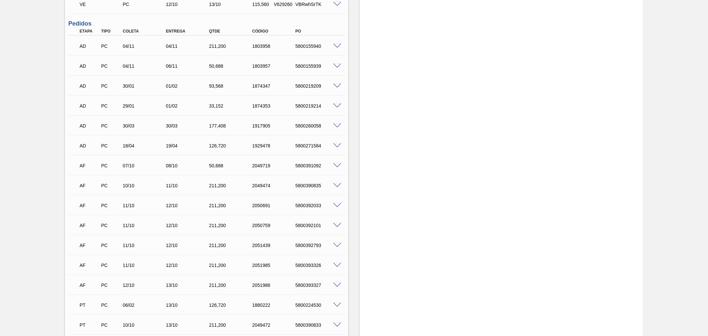
scroll to position [443, 0]
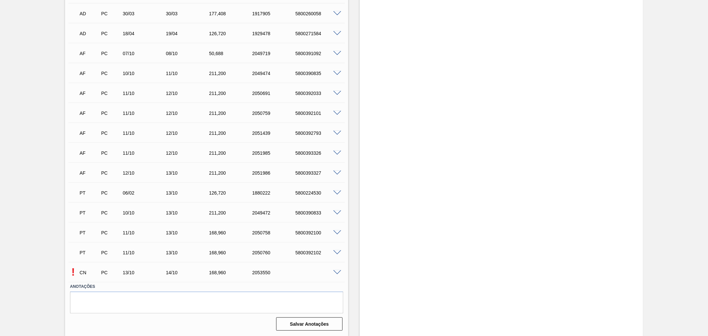
click at [340, 271] on span at bounding box center [337, 272] width 8 height 5
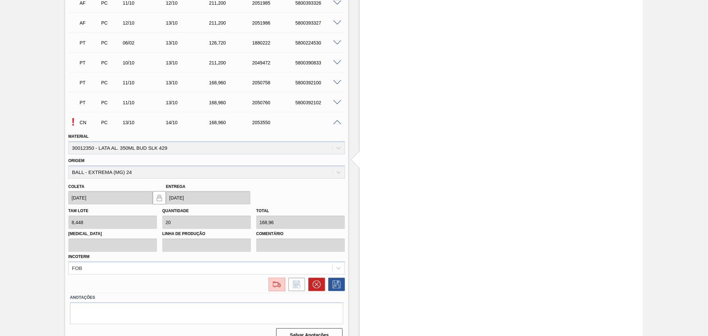
scroll to position [603, 0]
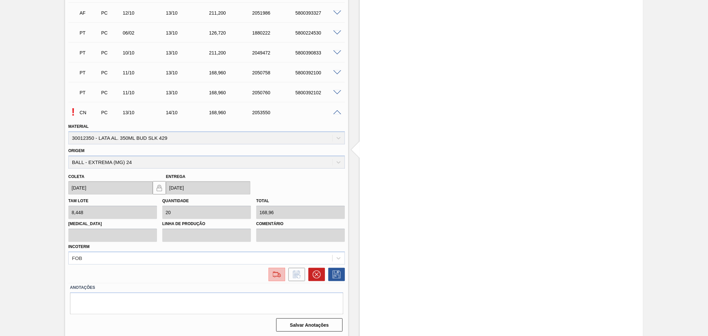
click at [273, 275] on img at bounding box center [277, 275] width 11 height 8
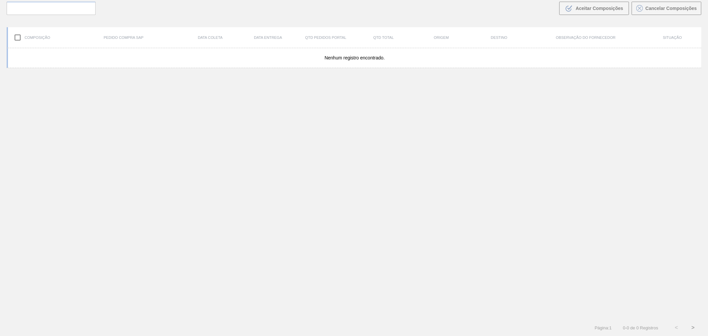
scroll to position [48, 0]
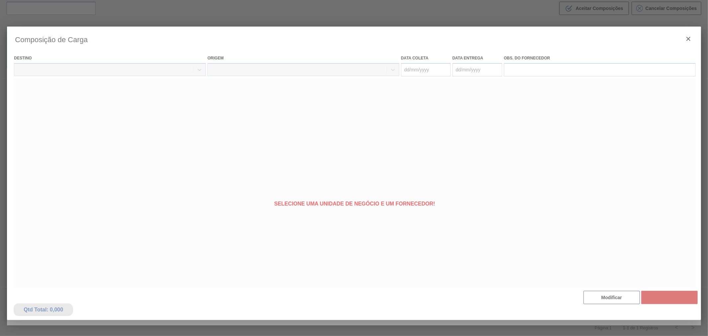
type coleta "[DATE]"
type Entrega "[DATE]"
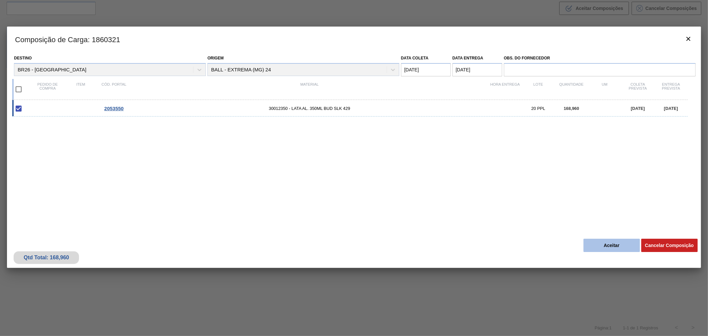
click at [591, 240] on button "Aceitar" at bounding box center [612, 245] width 56 height 13
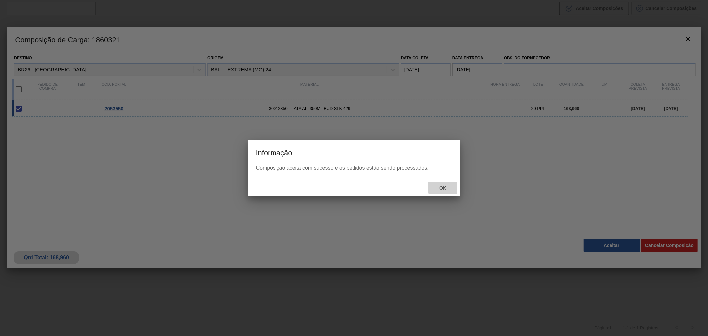
click at [439, 187] on span "Ok" at bounding box center [442, 187] width 17 height 5
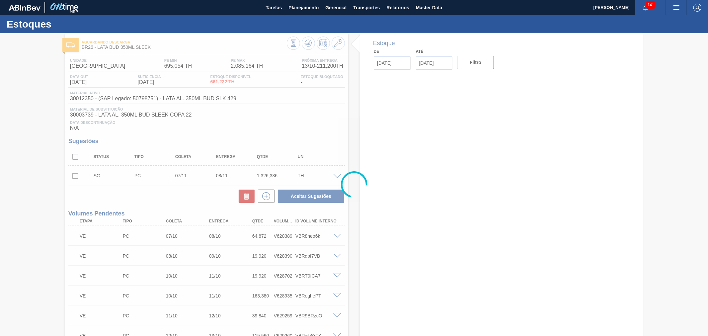
type input "[DATE]"
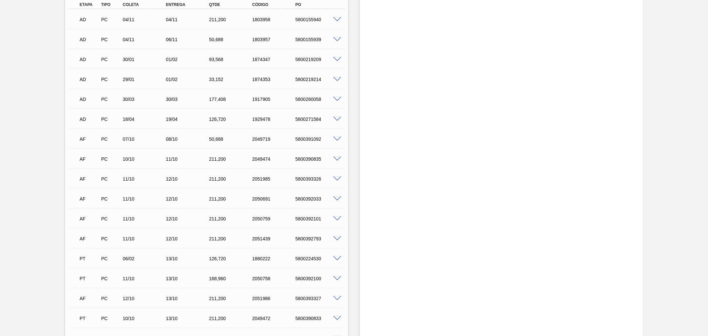
scroll to position [443, 0]
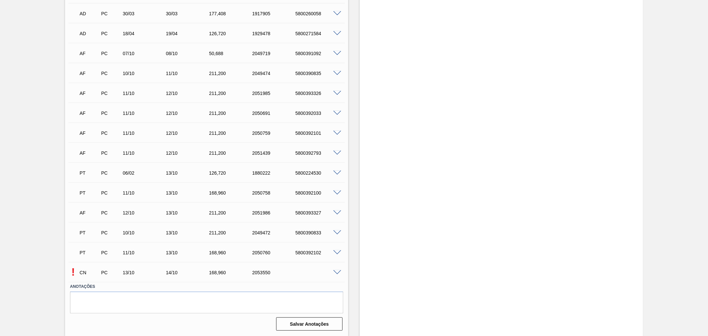
click at [335, 271] on span at bounding box center [337, 272] width 8 height 5
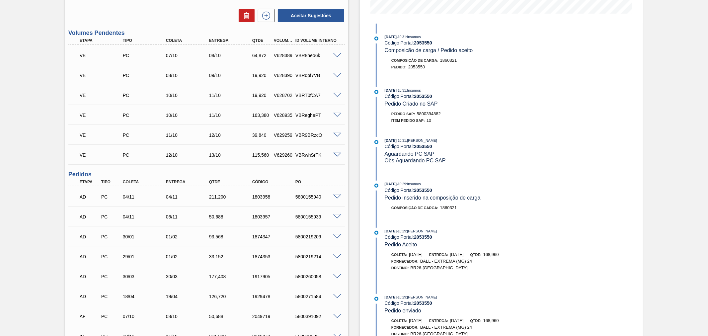
scroll to position [148, 0]
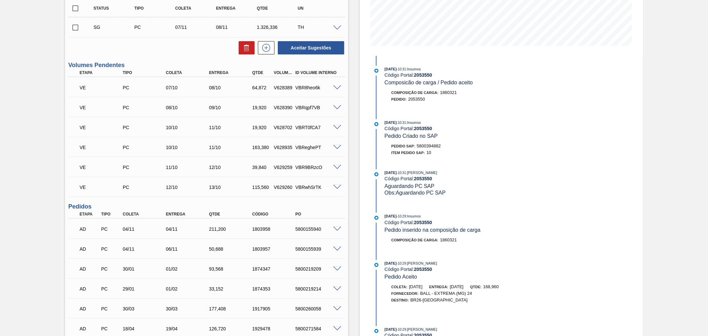
click at [425, 144] on span "5800394882" at bounding box center [429, 145] width 24 height 5
copy span "5800394882"
